Goal: Task Accomplishment & Management: Manage account settings

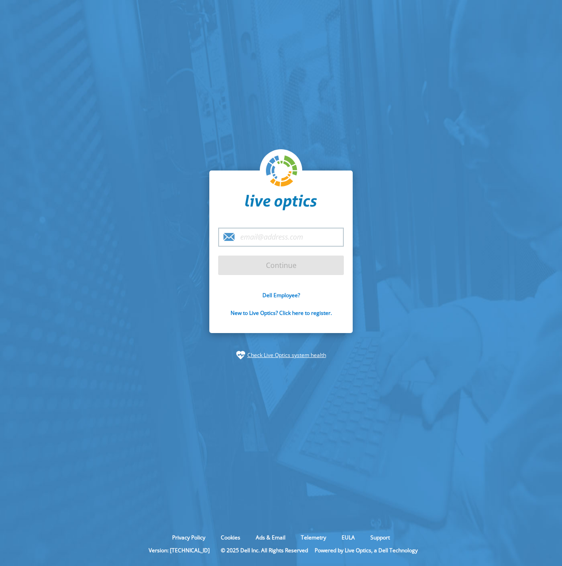
click at [277, 239] on input "email" at bounding box center [281, 237] width 126 height 19
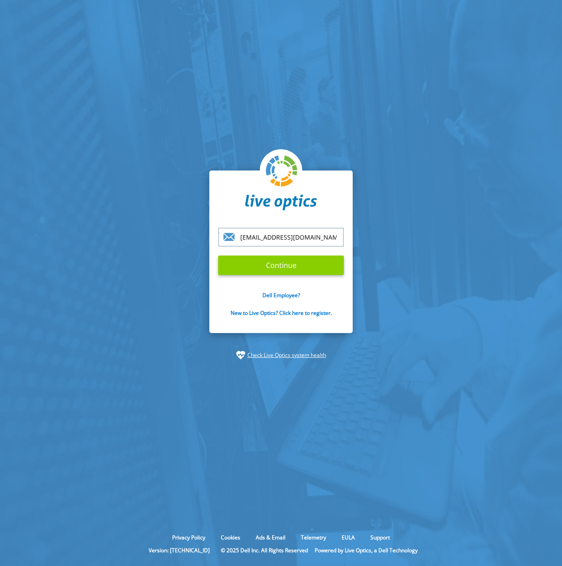
type input "[EMAIL_ADDRESS][DOMAIN_NAME]"
click at [286, 268] on input "Continue" at bounding box center [281, 264] width 126 height 19
click at [286, 266] on input "Continue" at bounding box center [281, 264] width 126 height 19
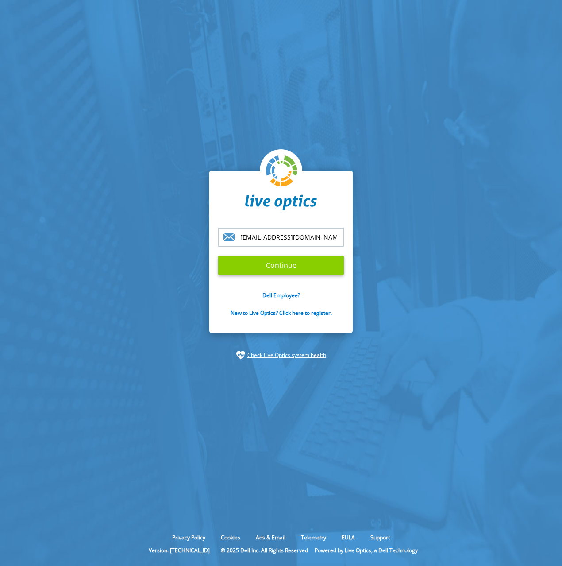
click at [286, 266] on input "Continue" at bounding box center [281, 264] width 126 height 19
type input "[EMAIL_ADDRESS][DOMAIN_NAME]"
click at [261, 263] on input "Continue" at bounding box center [281, 264] width 126 height 19
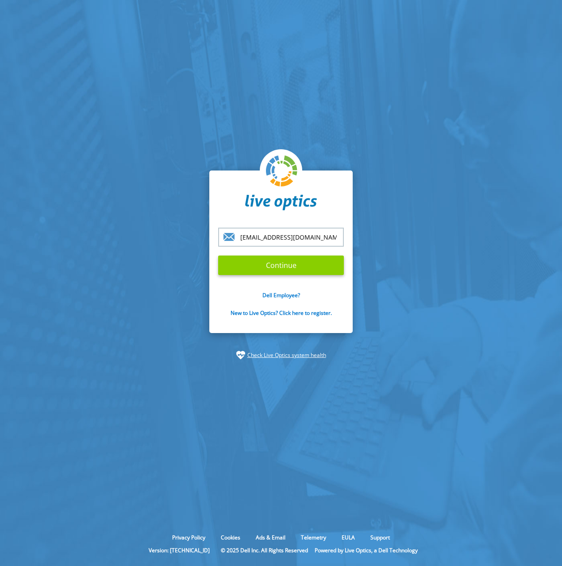
click at [261, 263] on input "Continue" at bounding box center [281, 264] width 126 height 19
